Goal: Information Seeking & Learning: Understand process/instructions

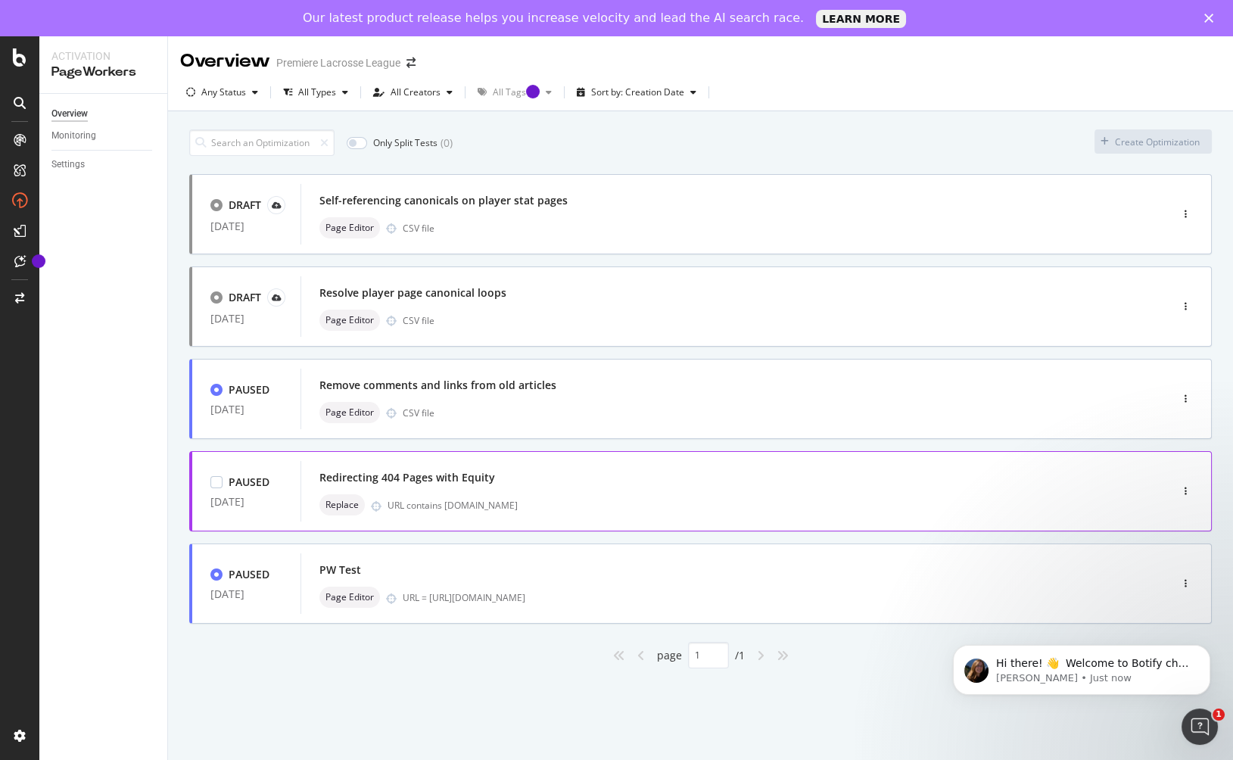
click at [415, 481] on div "Redirecting 404 Pages with Equity" at bounding box center [407, 477] width 176 height 15
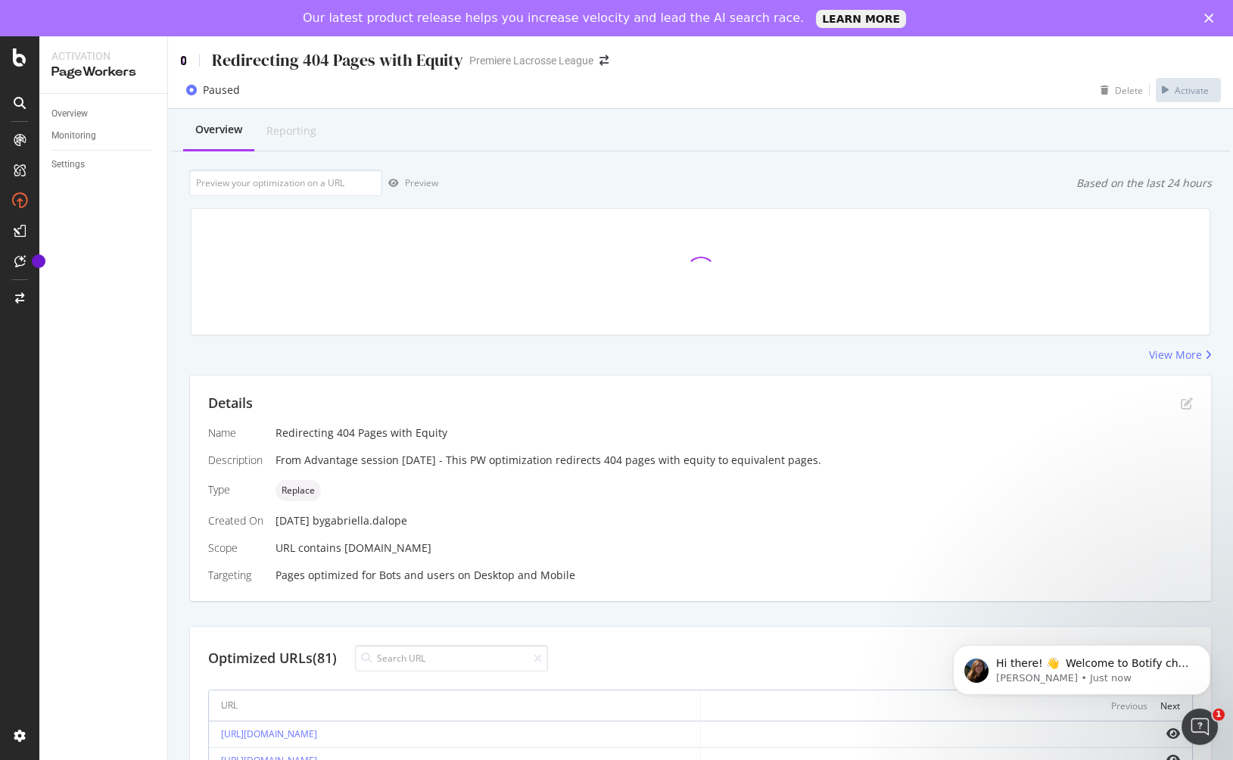
click at [181, 60] on icon at bounding box center [183, 60] width 7 height 11
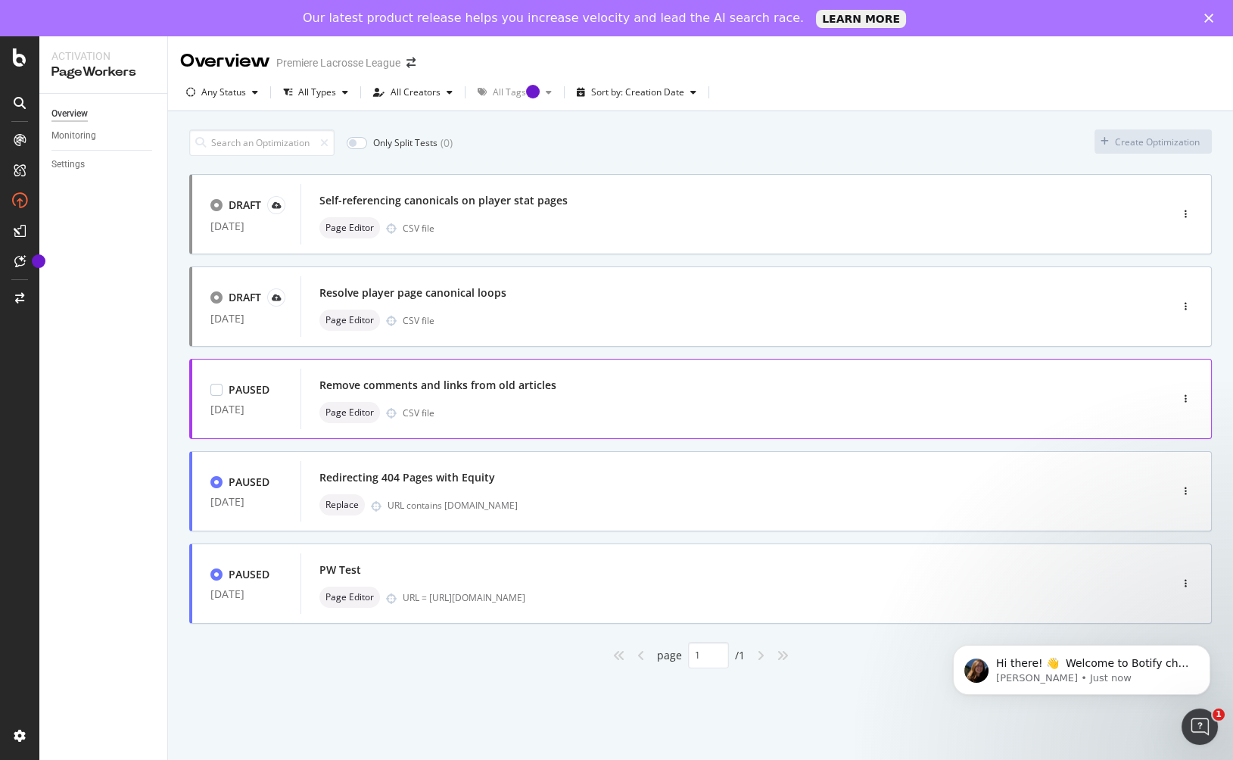
click at [482, 389] on div "Remove comments and links from old articles" at bounding box center [437, 385] width 237 height 15
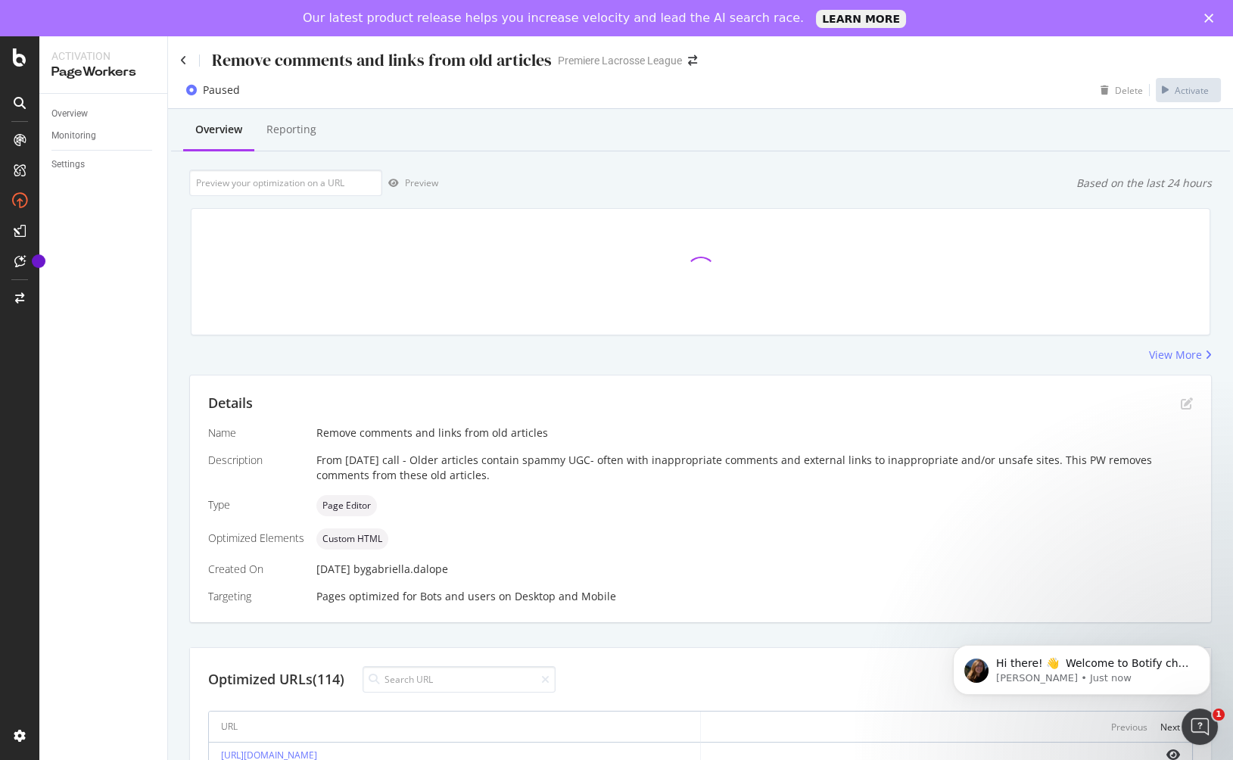
click at [189, 60] on div "Remove comments and links from old articles" at bounding box center [366, 59] width 372 height 23
click at [178, 58] on div "Remove comments and links from old articles Premiere Lacrosse League" at bounding box center [700, 54] width 1065 height 36
click at [180, 58] on icon at bounding box center [183, 60] width 7 height 11
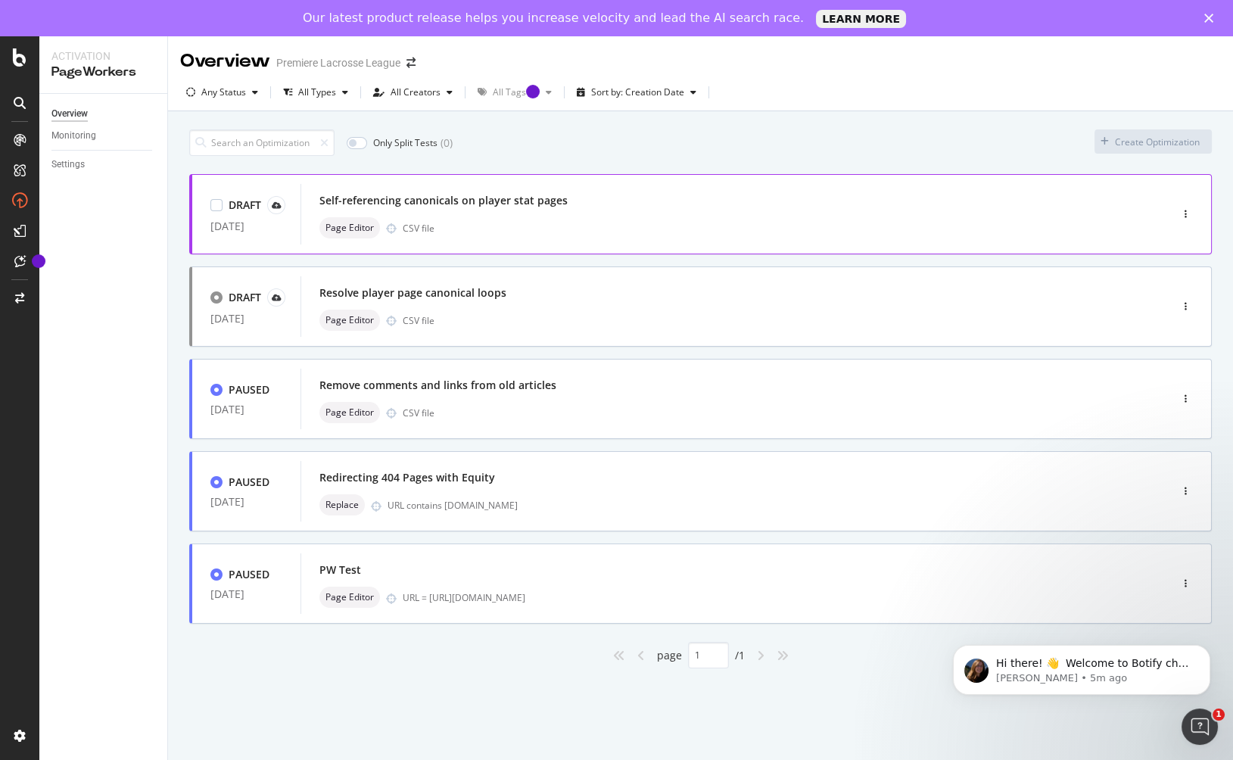
click at [547, 207] on div "Self-referencing canonicals on player stat pages" at bounding box center [712, 200] width 786 height 21
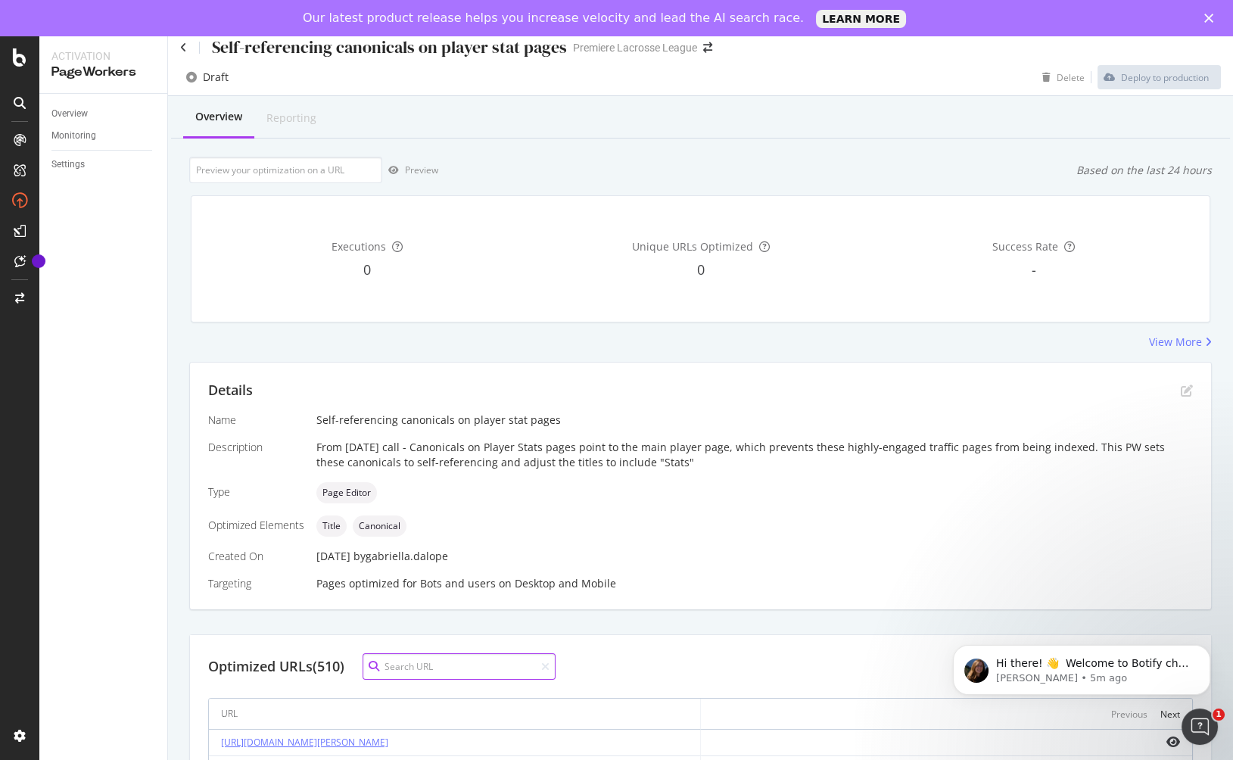
scroll to position [33, 0]
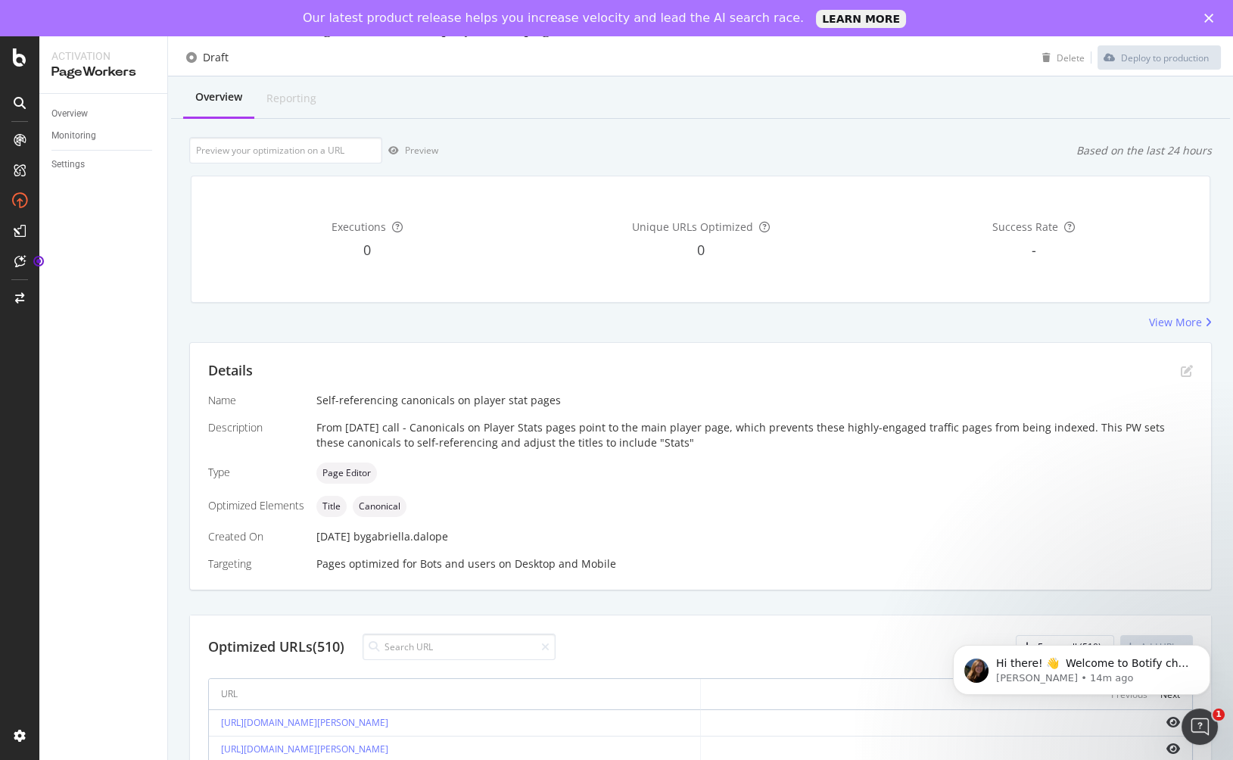
drag, startPoint x: 412, startPoint y: 425, endPoint x: 654, endPoint y: 441, distance: 242.0
click at [654, 441] on div "From [DATE] call - Canonicals on Player Stats pages point to the main player pa…" at bounding box center [754, 435] width 876 height 30
drag, startPoint x: 313, startPoint y: 397, endPoint x: 650, endPoint y: 439, distance: 339.3
click at [650, 439] on div "Name Self-referencing canonicals on player stat pages Description From [DATE] c…" at bounding box center [700, 482] width 984 height 179
copy div "Self-referencing canonicals on player stat pages Description From [DATE] call -…"
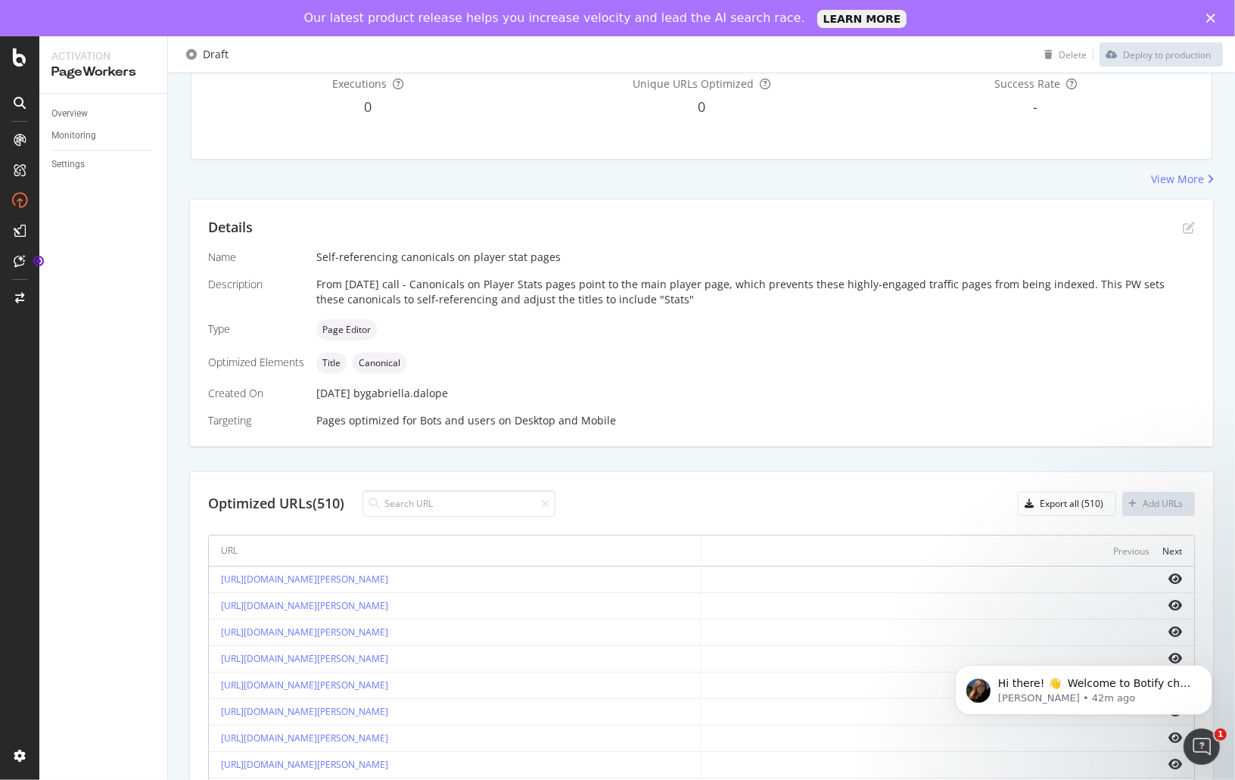
scroll to position [0, 0]
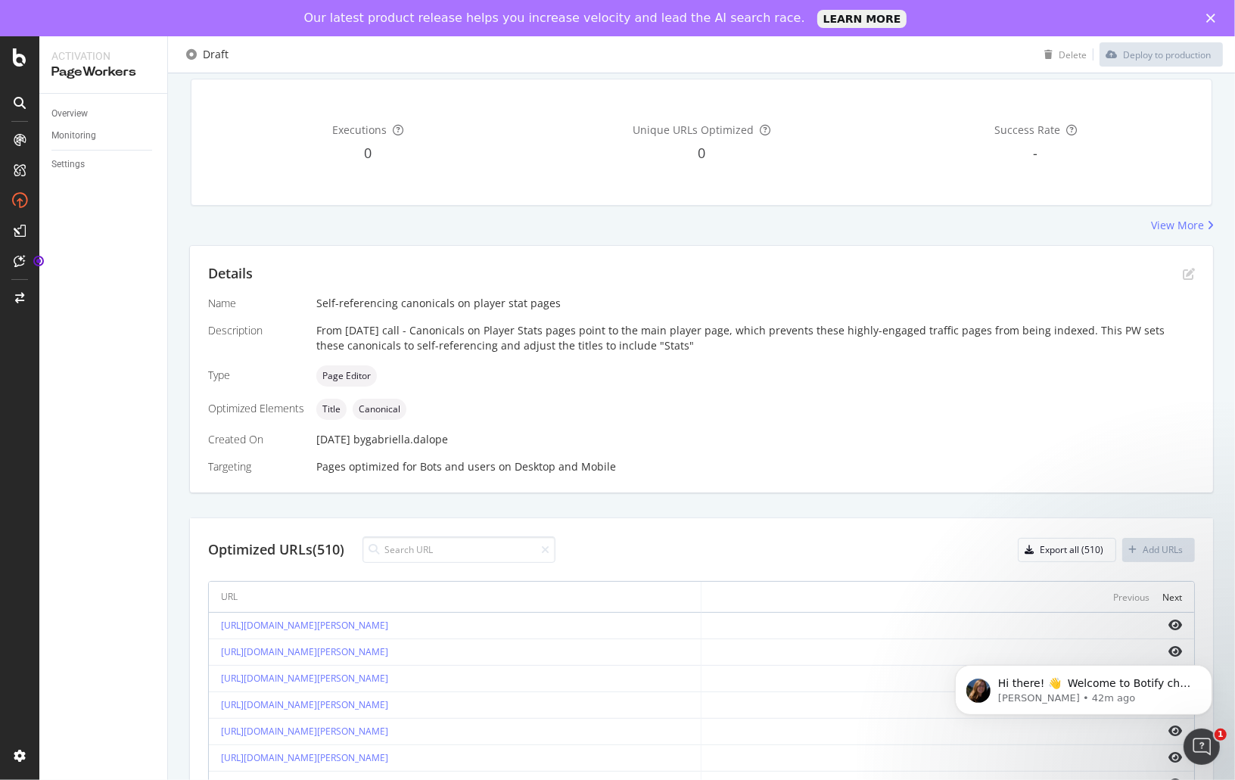
scroll to position [134, 0]
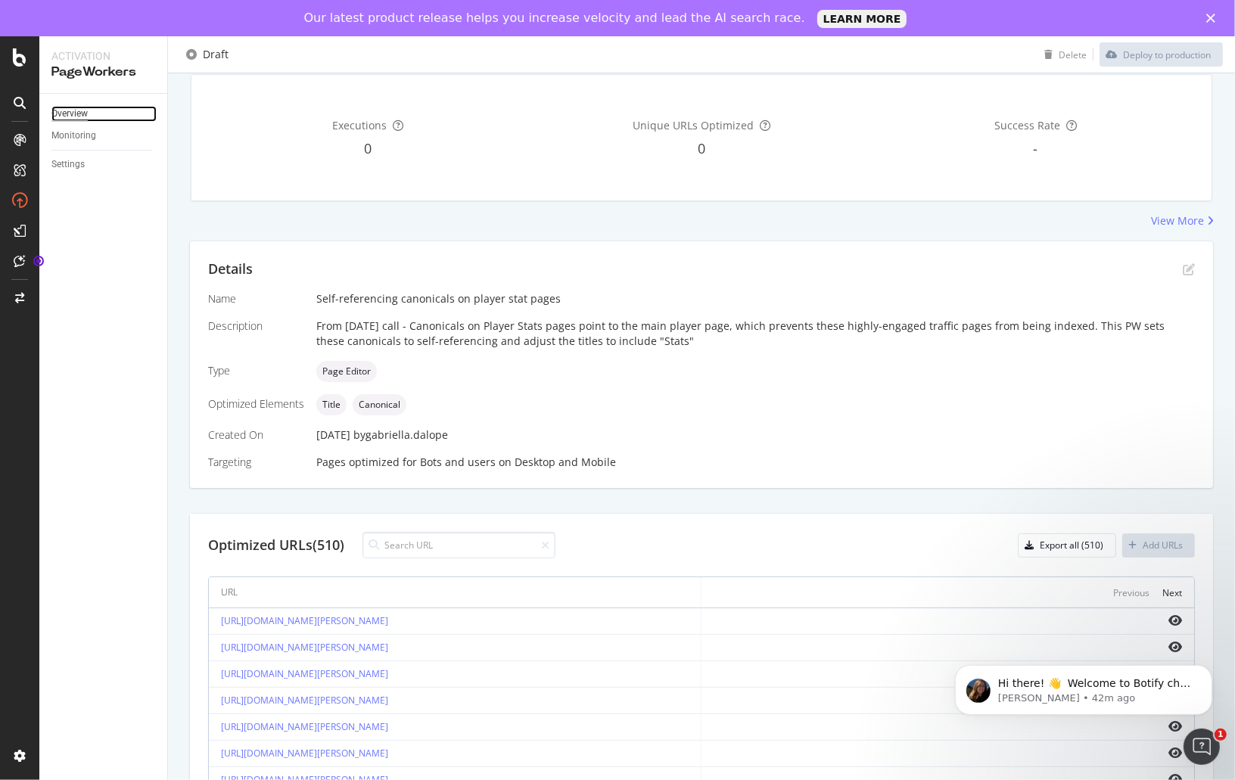
click at [67, 106] on div "Overview" at bounding box center [69, 114] width 36 height 16
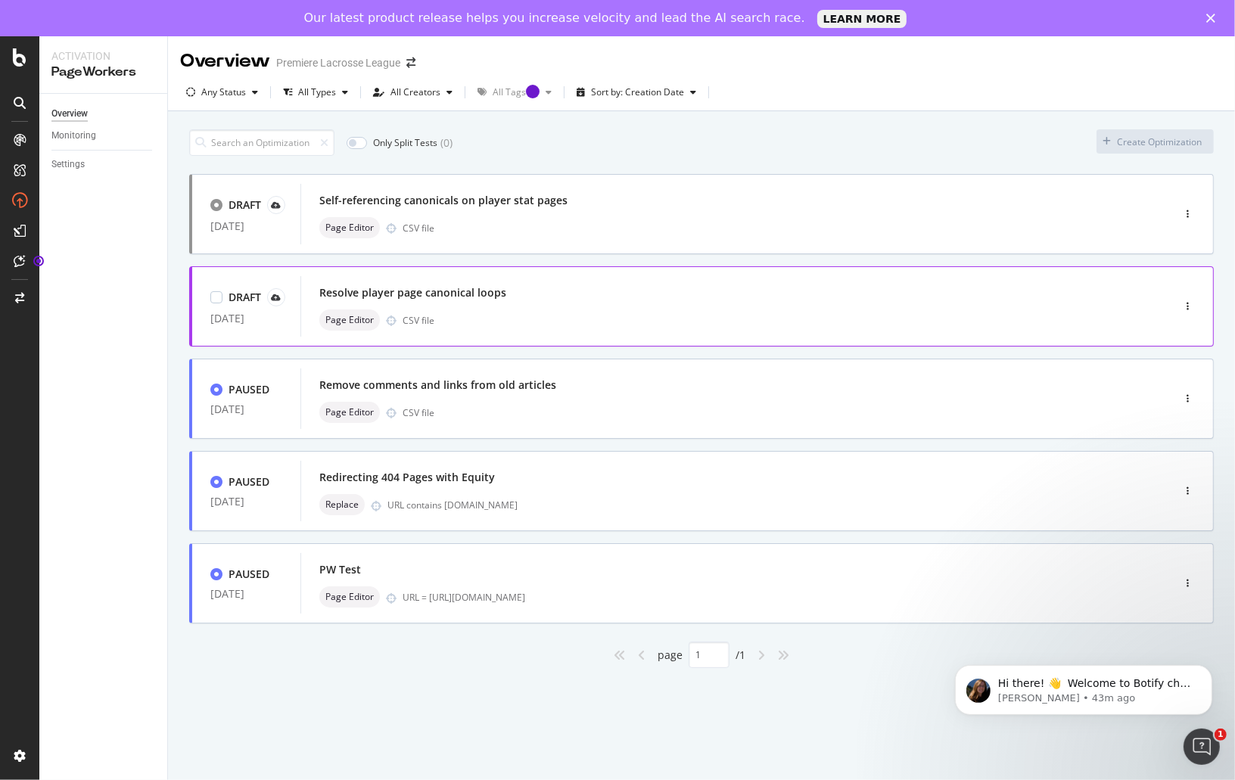
click at [400, 296] on div "Resolve player page canonical loops" at bounding box center [412, 292] width 187 height 15
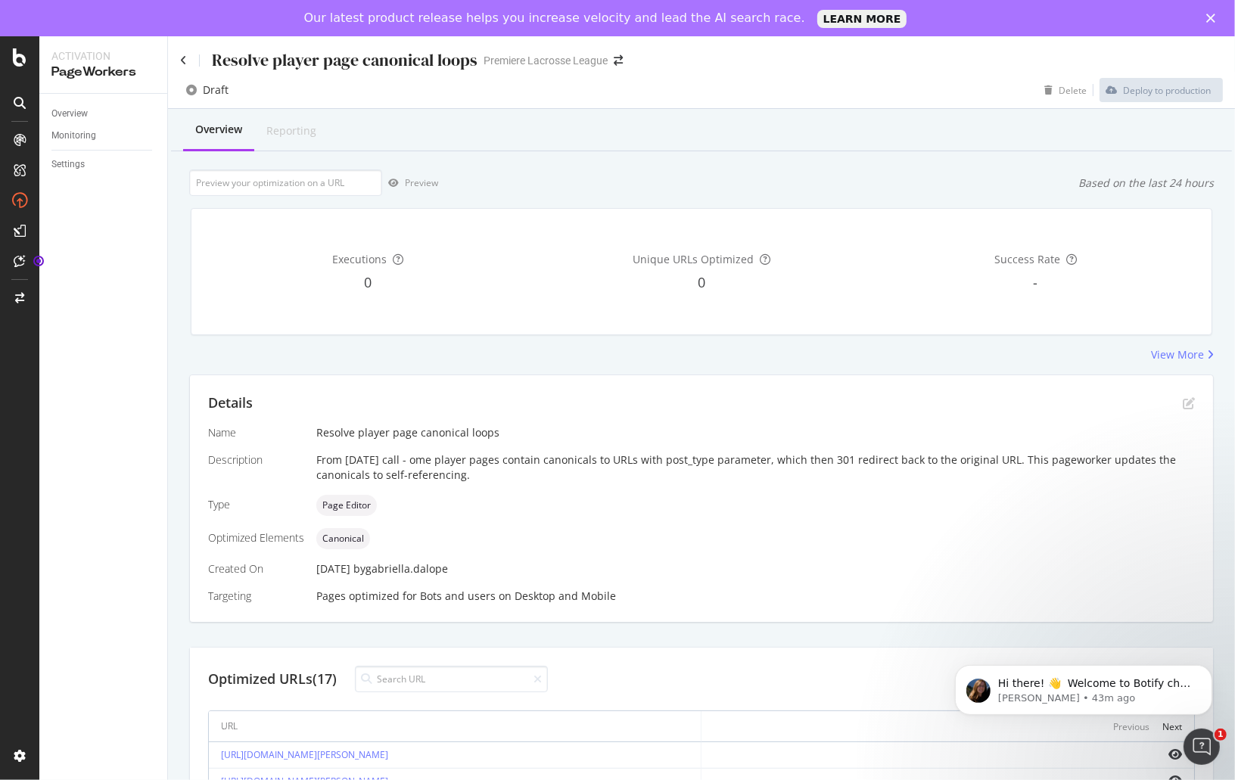
click at [512, 493] on div "Name Resolve player page canonical loops Description From [DATE] call - ome pla…" at bounding box center [701, 514] width 987 height 179
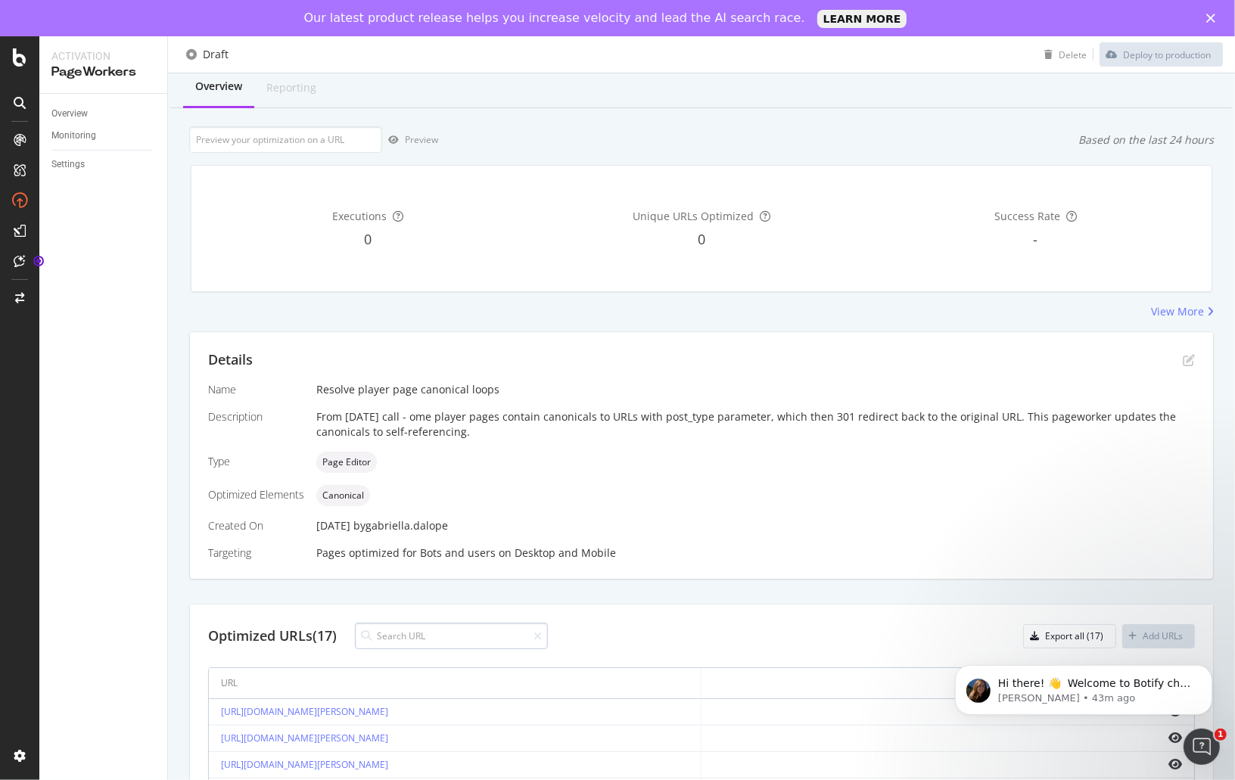
scroll to position [146, 0]
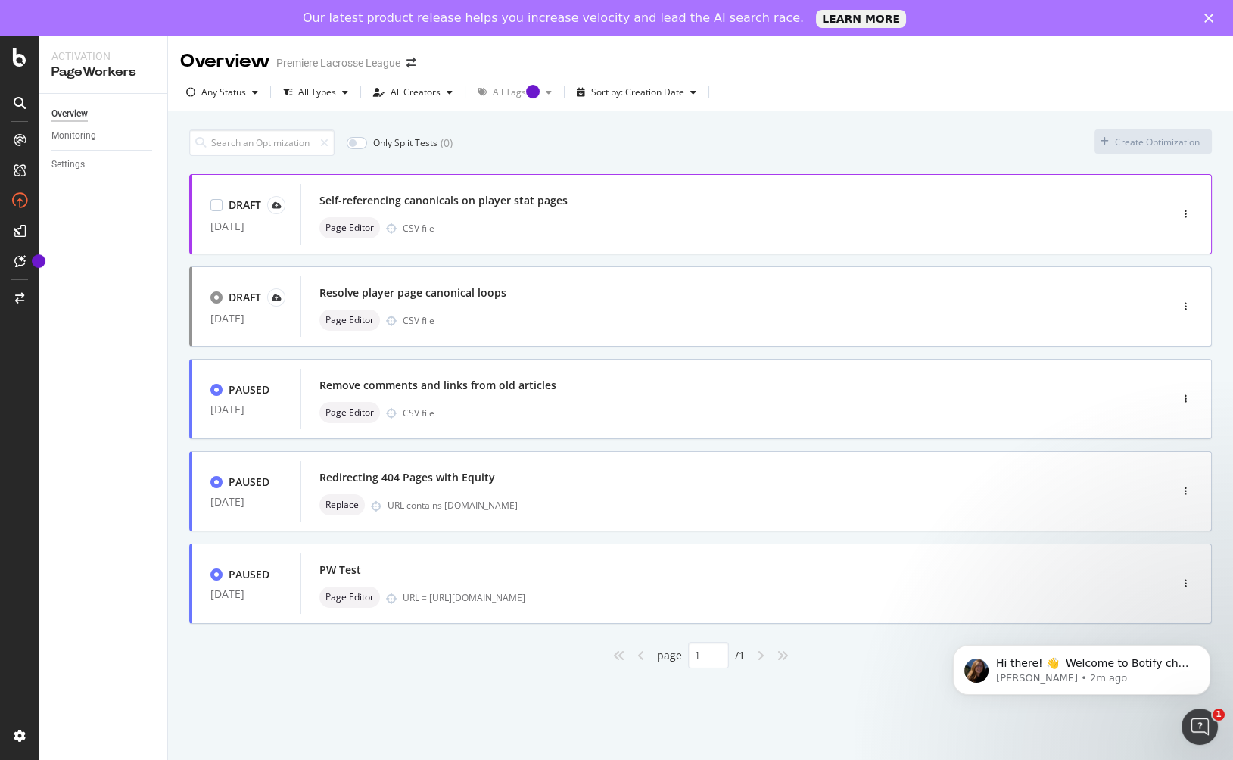
click at [437, 206] on div "Self-referencing canonicals on player stat pages" at bounding box center [443, 200] width 248 height 15
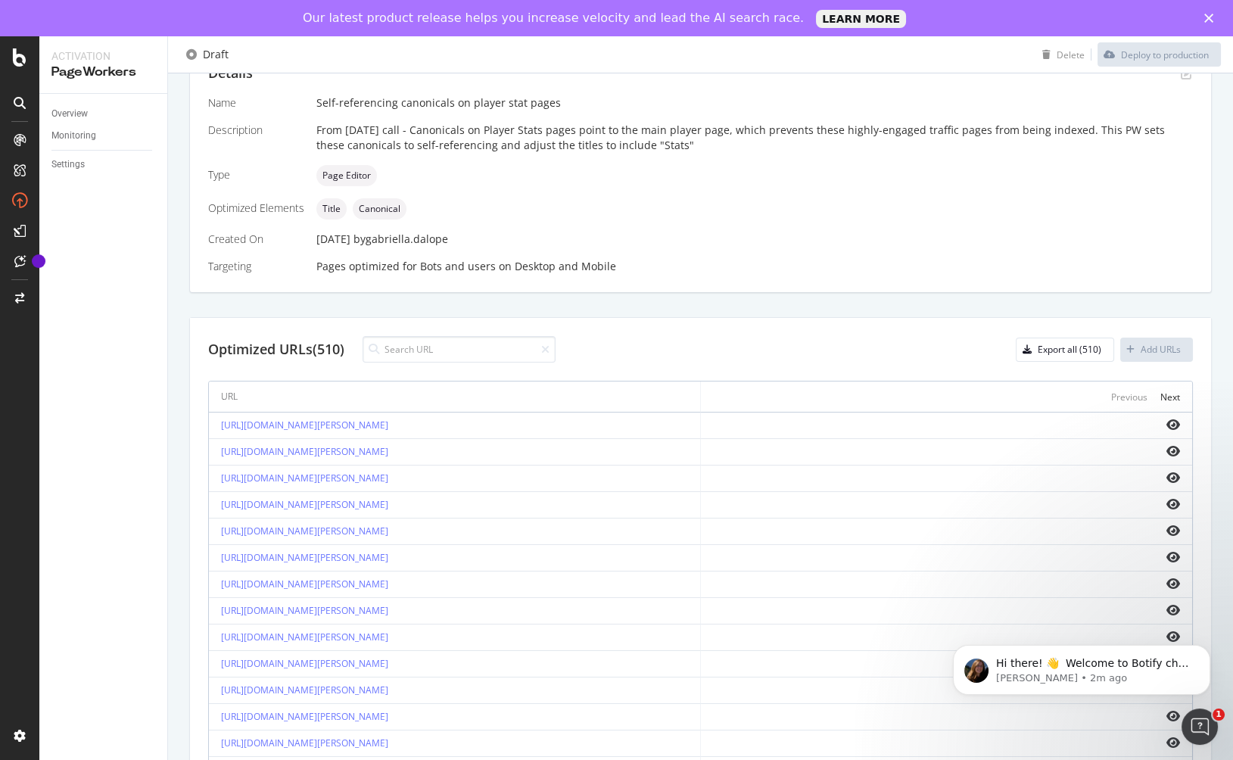
scroll to position [407, 0]
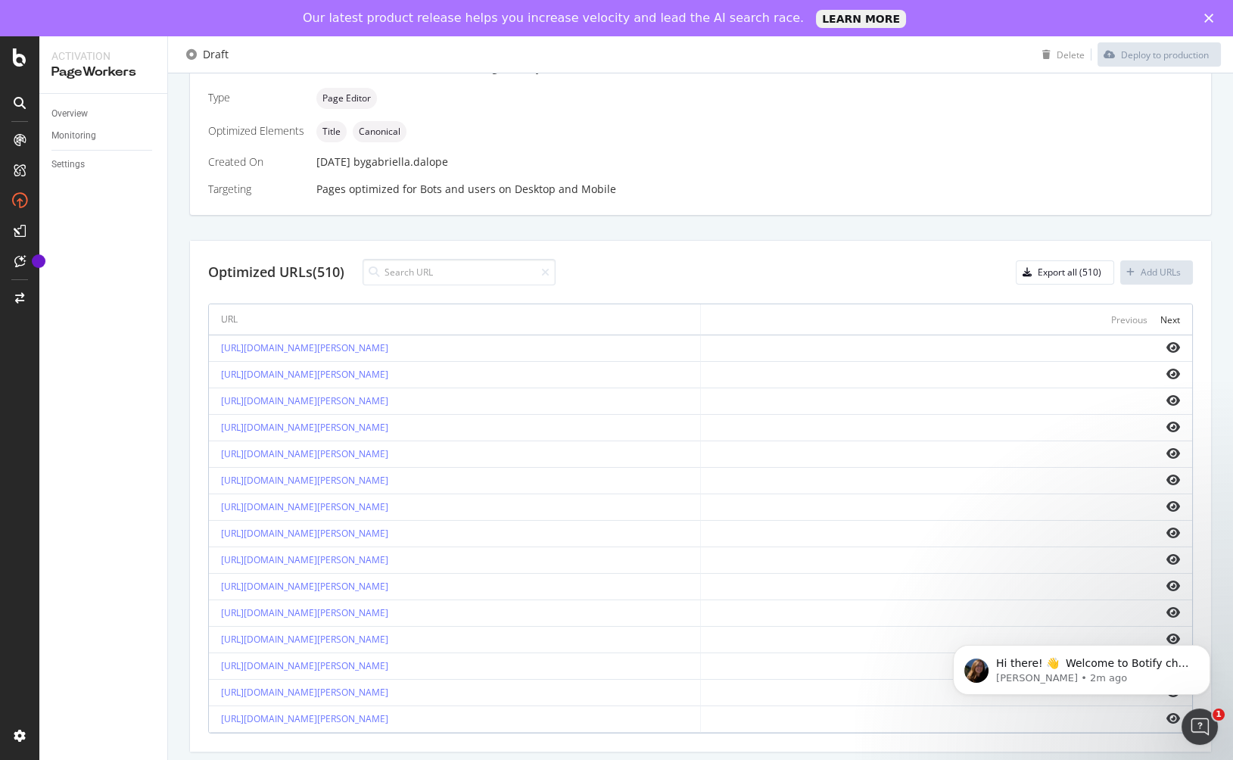
click at [399, 335] on td "[URL][DOMAIN_NAME][PERSON_NAME]" at bounding box center [455, 348] width 492 height 26
click at [388, 345] on link "[URL][DOMAIN_NAME][PERSON_NAME]" at bounding box center [304, 347] width 167 height 13
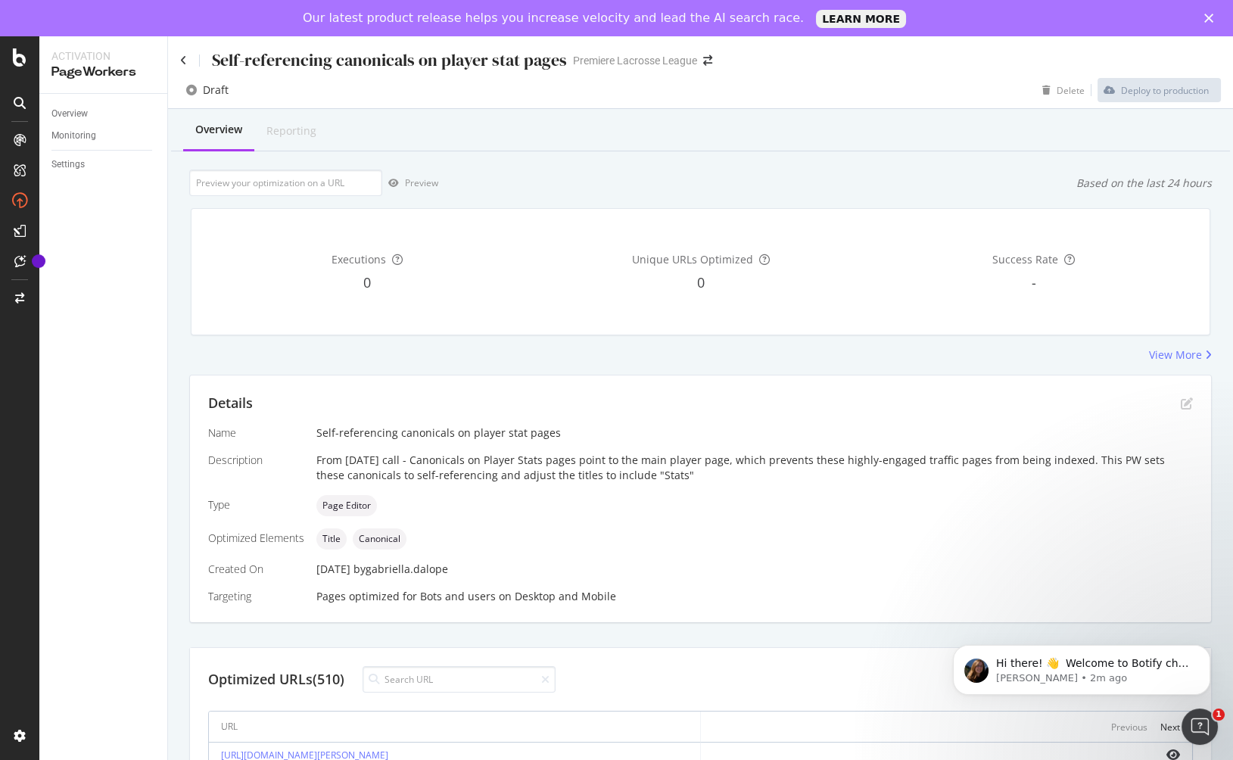
drag, startPoint x: 434, startPoint y: 468, endPoint x: 591, endPoint y: 487, distance: 158.6
click at [591, 487] on div "Name Self-referencing canonicals on player stat pages Description From [DATE] c…" at bounding box center [700, 514] width 984 height 179
click at [1076, 437] on div "Self-referencing canonicals on player stat pages" at bounding box center [754, 432] width 876 height 15
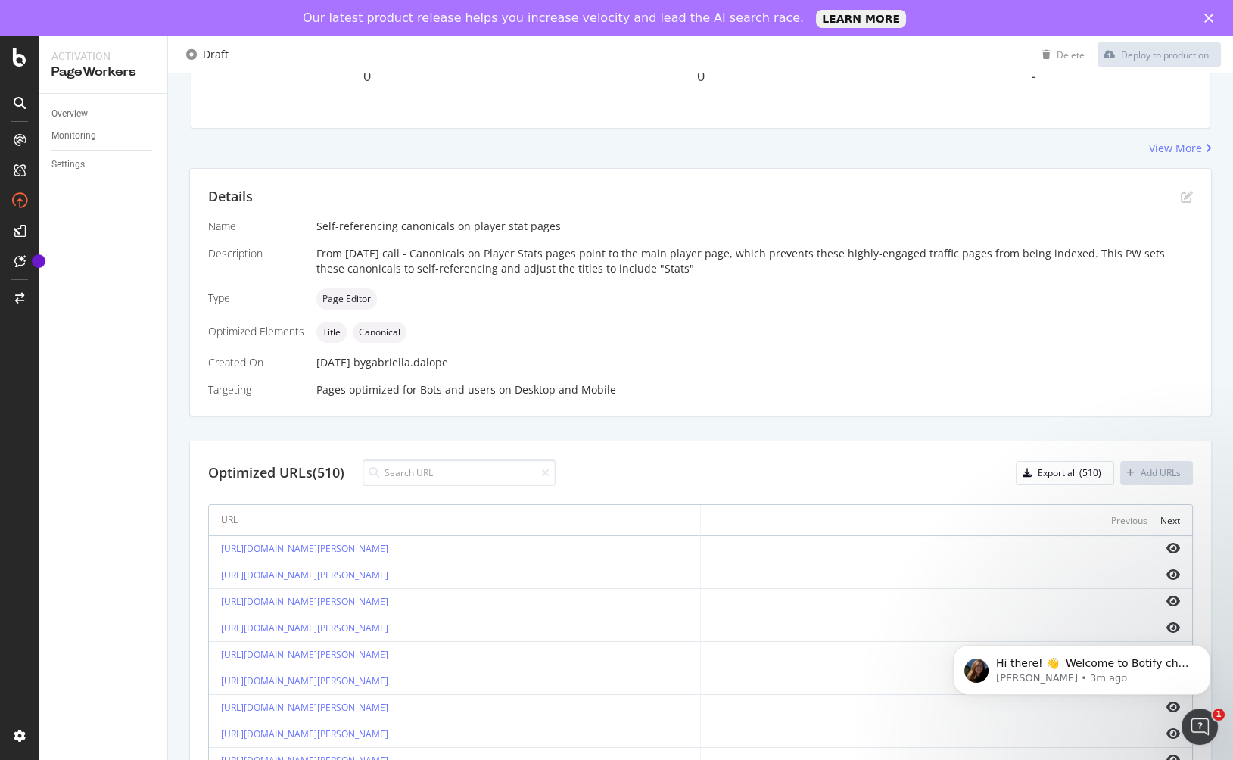
scroll to position [225, 0]
